Goal: Task Accomplishment & Management: Complete application form

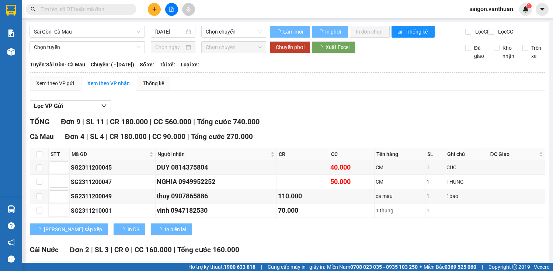
type input "[DATE]"
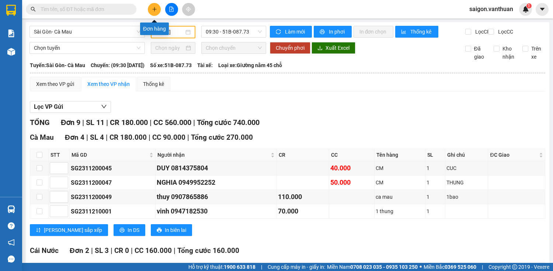
click at [152, 9] on button at bounding box center [154, 9] width 13 height 13
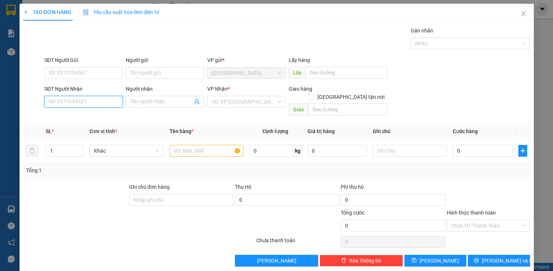
click at [100, 100] on input "SĐT Người Nhận" at bounding box center [83, 102] width 79 height 12
click at [94, 111] on div "0989282800 - [PERSON_NAME]" at bounding box center [84, 116] width 81 height 12
type input "0989282800"
type input "[PERSON_NAME]"
type input "220.000"
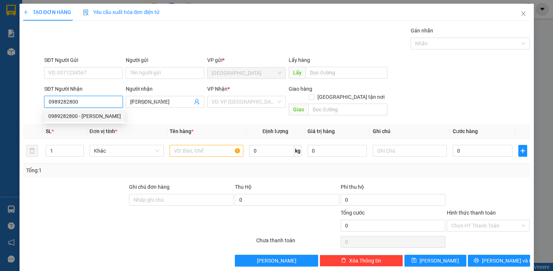
type input "220.000"
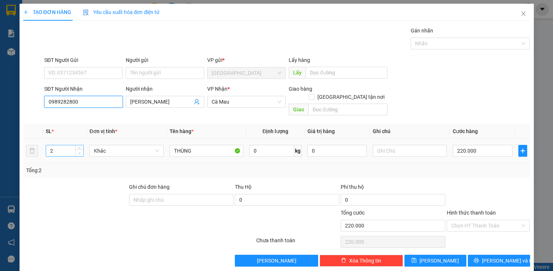
type input "0989282800"
type input "1"
click at [80, 151] on span "down" at bounding box center [79, 153] width 4 height 4
click at [471, 145] on input "220.000" at bounding box center [482, 151] width 59 height 12
type input "0"
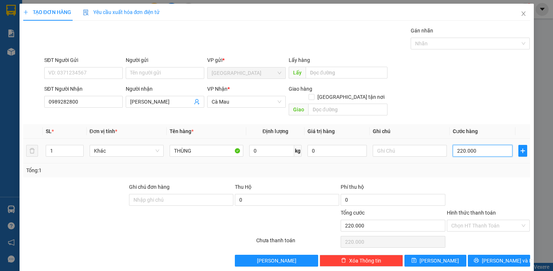
type input "0"
type input "10"
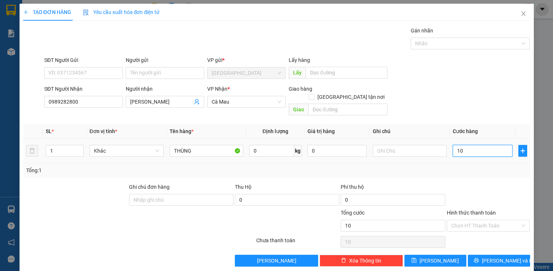
type input "130"
type input "1.300"
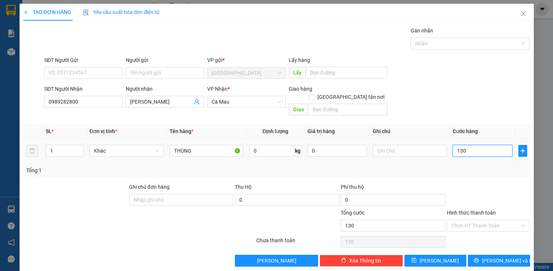
type input "1.300"
type input "13.000"
type input "130.000"
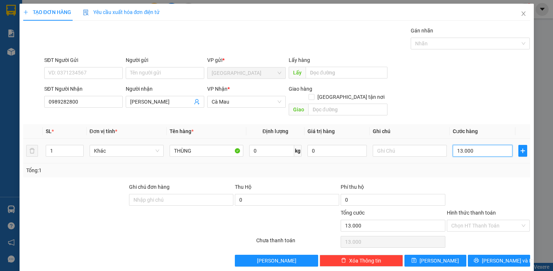
type input "130.000"
type input "13.000"
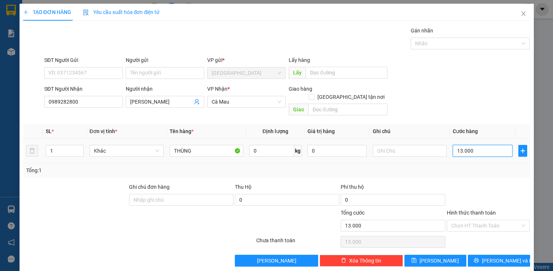
type input "1.300"
type input "130"
type input "13"
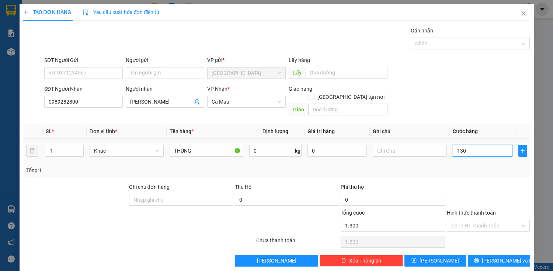
type input "13"
type input "1"
type input "0"
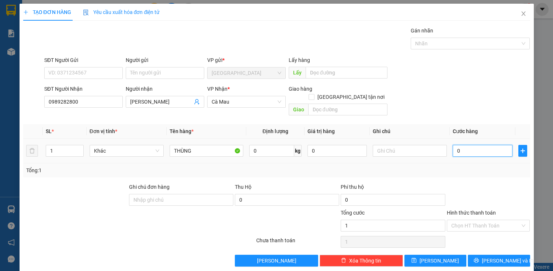
type input "0"
type input "10"
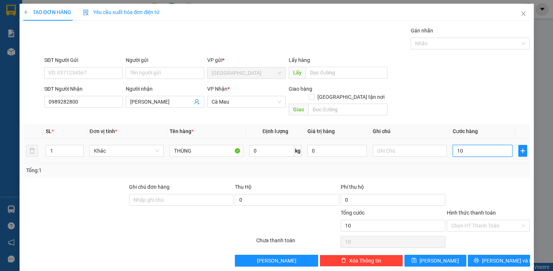
type input "140"
type input "1.400"
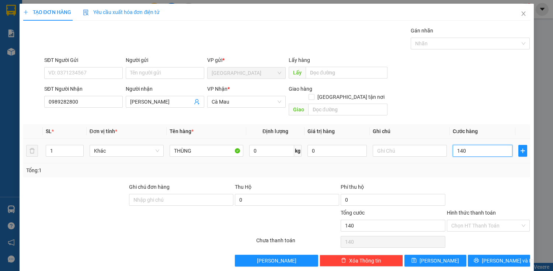
type input "1.400"
type input "14.000"
type input "140.000"
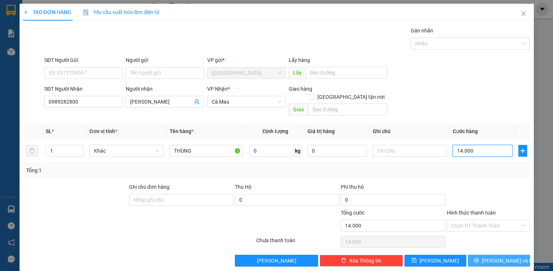
type input "140.000"
click at [503, 257] on span "[PERSON_NAME] và In" at bounding box center [508, 261] width 52 height 8
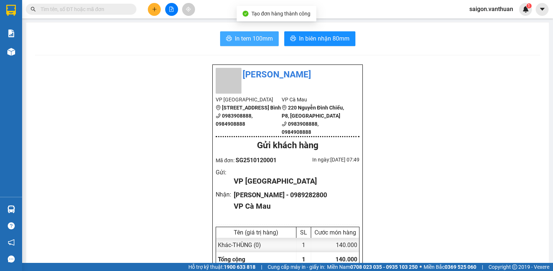
click at [259, 34] on span "In tem 100mm" at bounding box center [254, 38] width 38 height 9
click at [153, 8] on icon "plus" at bounding box center [154, 9] width 5 height 5
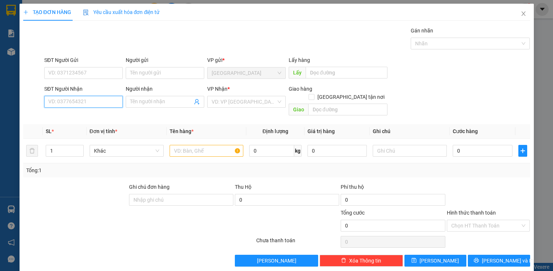
click at [94, 98] on input "SĐT Người Nhận" at bounding box center [83, 102] width 79 height 12
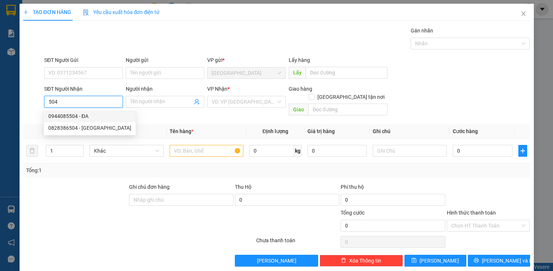
click at [94, 114] on div "0944085504 - ĐA" at bounding box center [89, 116] width 83 height 8
type input "0944085504"
type input "ĐA"
type input "120.000"
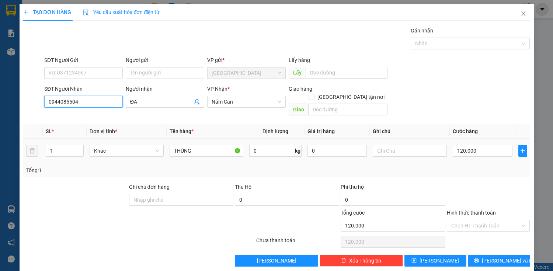
type input "0944085504"
drag, startPoint x: 466, startPoint y: 149, endPoint x: 465, endPoint y: 144, distance: 4.8
click at [466, 148] on div "120.000" at bounding box center [482, 150] width 59 height 15
click at [465, 145] on input "120.000" at bounding box center [482, 151] width 59 height 12
type input "8"
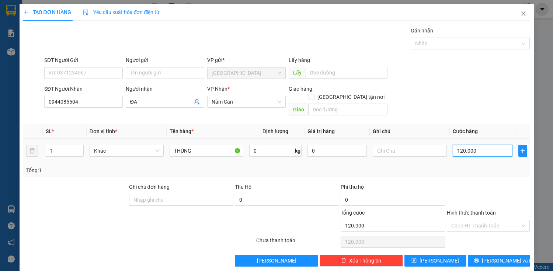
type input "8"
type input "80"
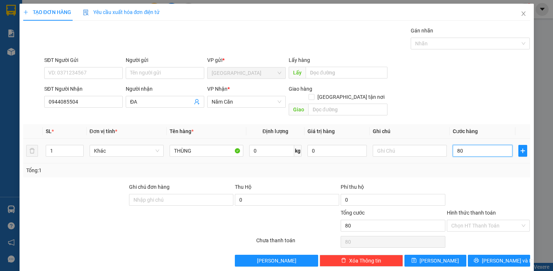
type input "800"
type input "8.000"
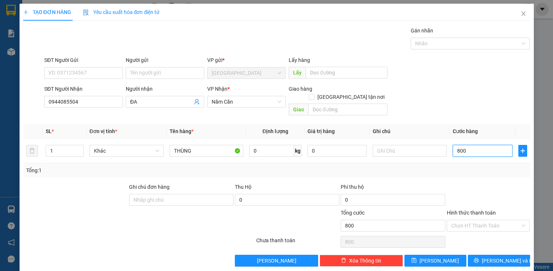
type input "8.000"
type input "80.000"
drag, startPoint x: 471, startPoint y: 219, endPoint x: 472, endPoint y: 223, distance: 3.8
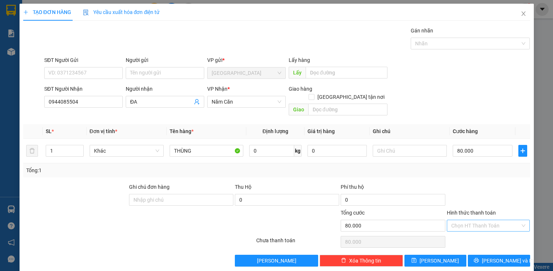
click at [472, 222] on input "Hình thức thanh toán" at bounding box center [485, 225] width 69 height 11
drag, startPoint x: 470, startPoint y: 230, endPoint x: 470, endPoint y: 237, distance: 7.0
click at [470, 232] on div "Tại văn phòng" at bounding box center [484, 232] width 74 height 8
type input "0"
click at [480, 255] on button "[PERSON_NAME] và In" at bounding box center [499, 261] width 62 height 12
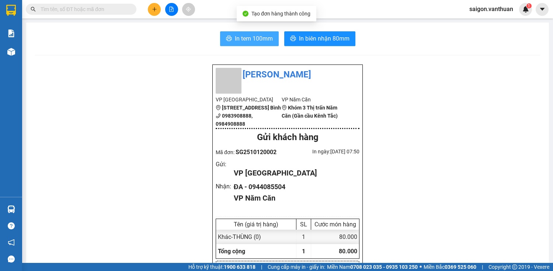
click at [248, 37] on span "In tem 100mm" at bounding box center [254, 38] width 38 height 9
